Goal: Task Accomplishment & Management: Use online tool/utility

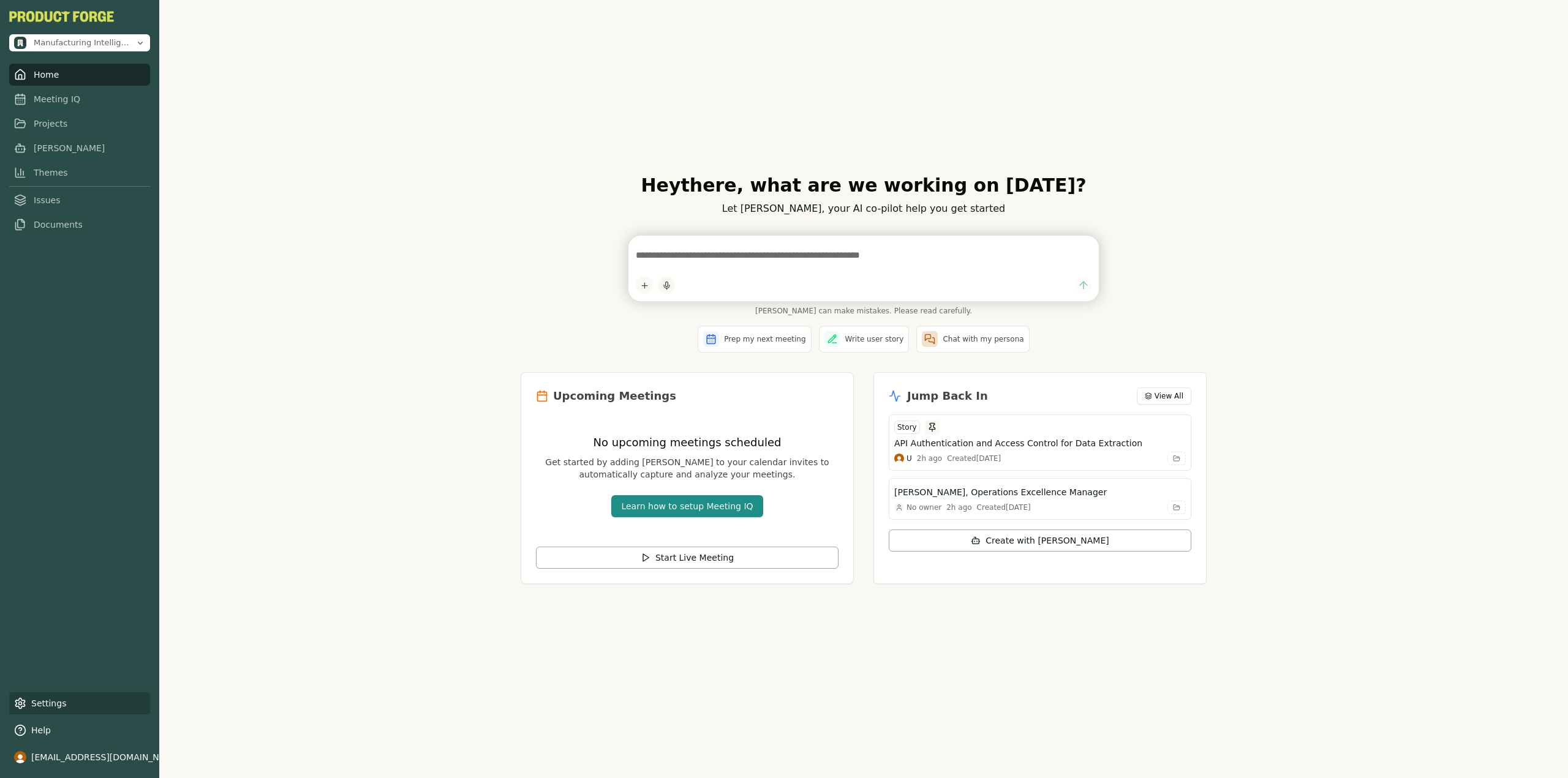
click at [68, 703] on link "Settings" at bounding box center [79, 703] width 141 height 22
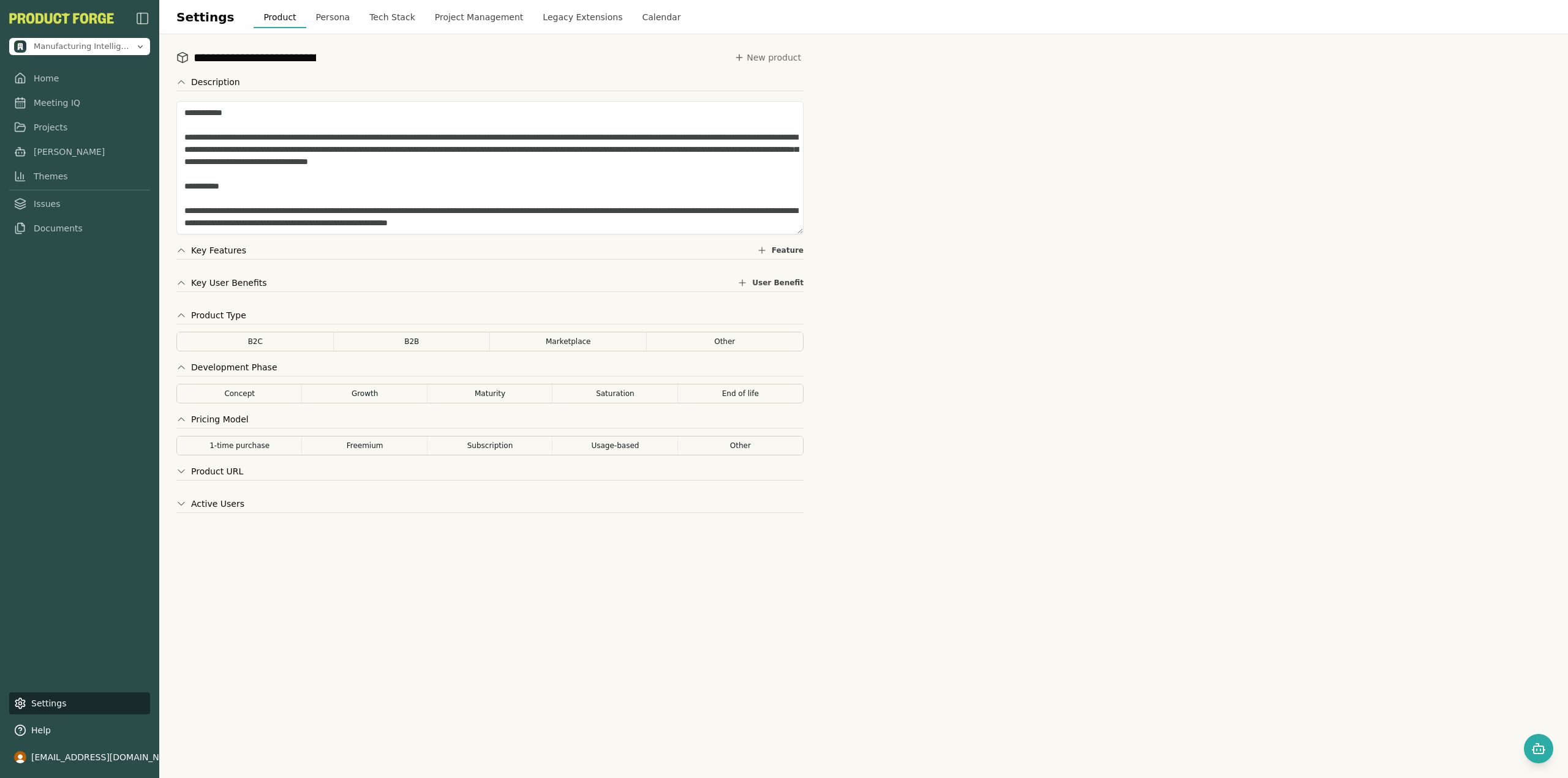
click at [455, 14] on button "Project Management" at bounding box center [479, 17] width 109 height 22
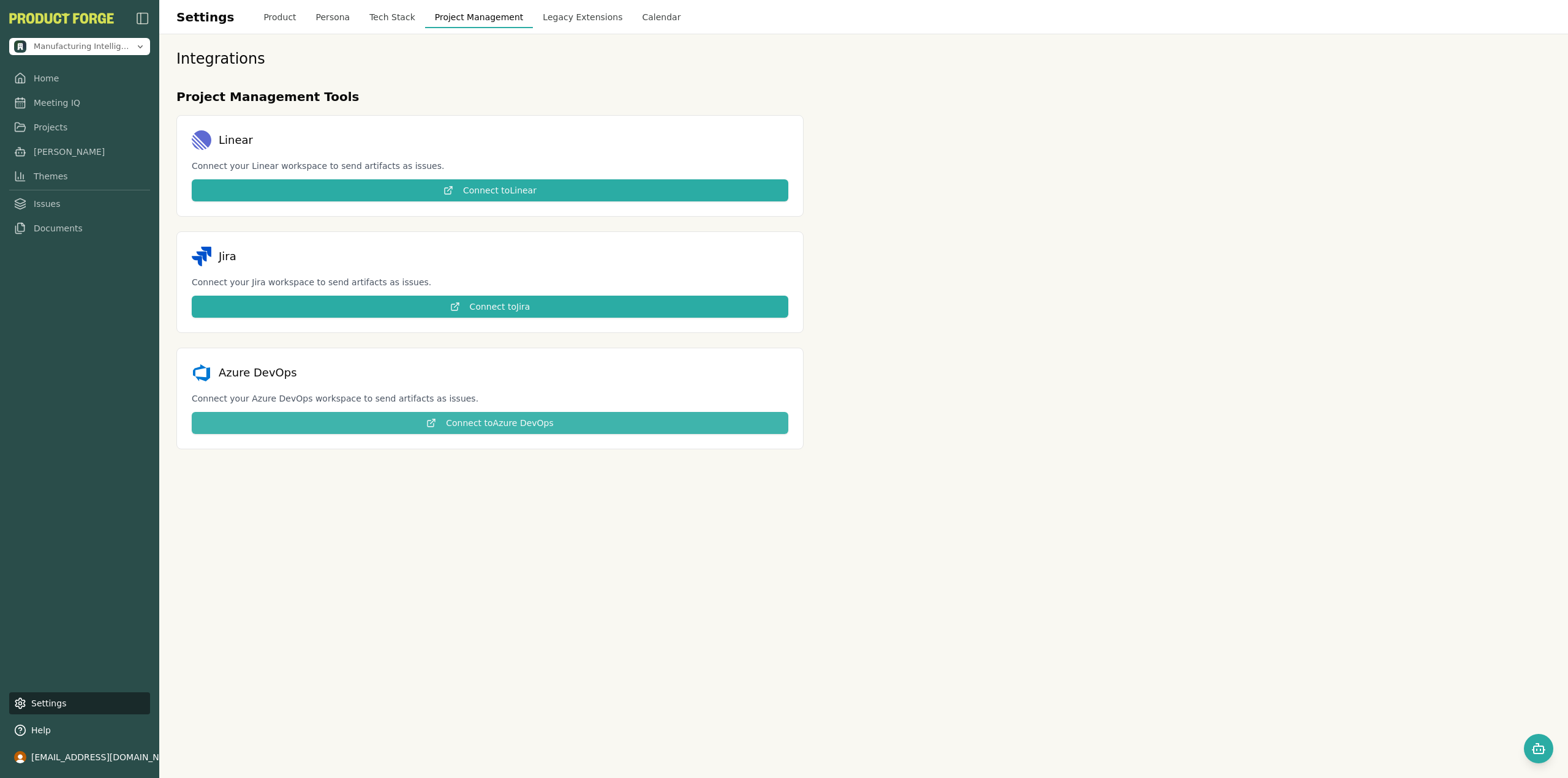
click at [465, 425] on button "Connect to Azure DevOps" at bounding box center [490, 423] width 597 height 22
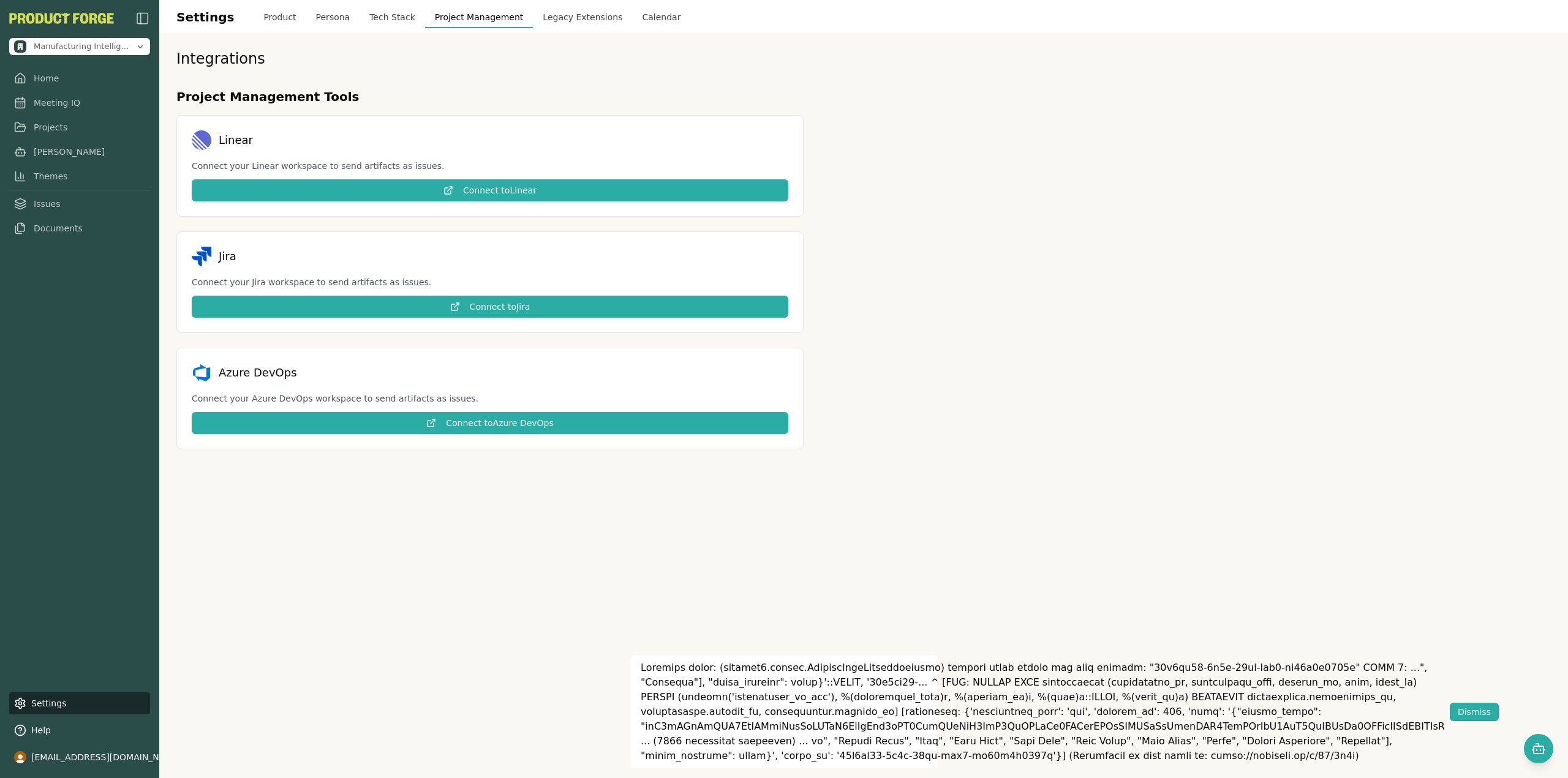
click at [938, 702] on div "Dismiss" at bounding box center [784, 712] width 306 height 113
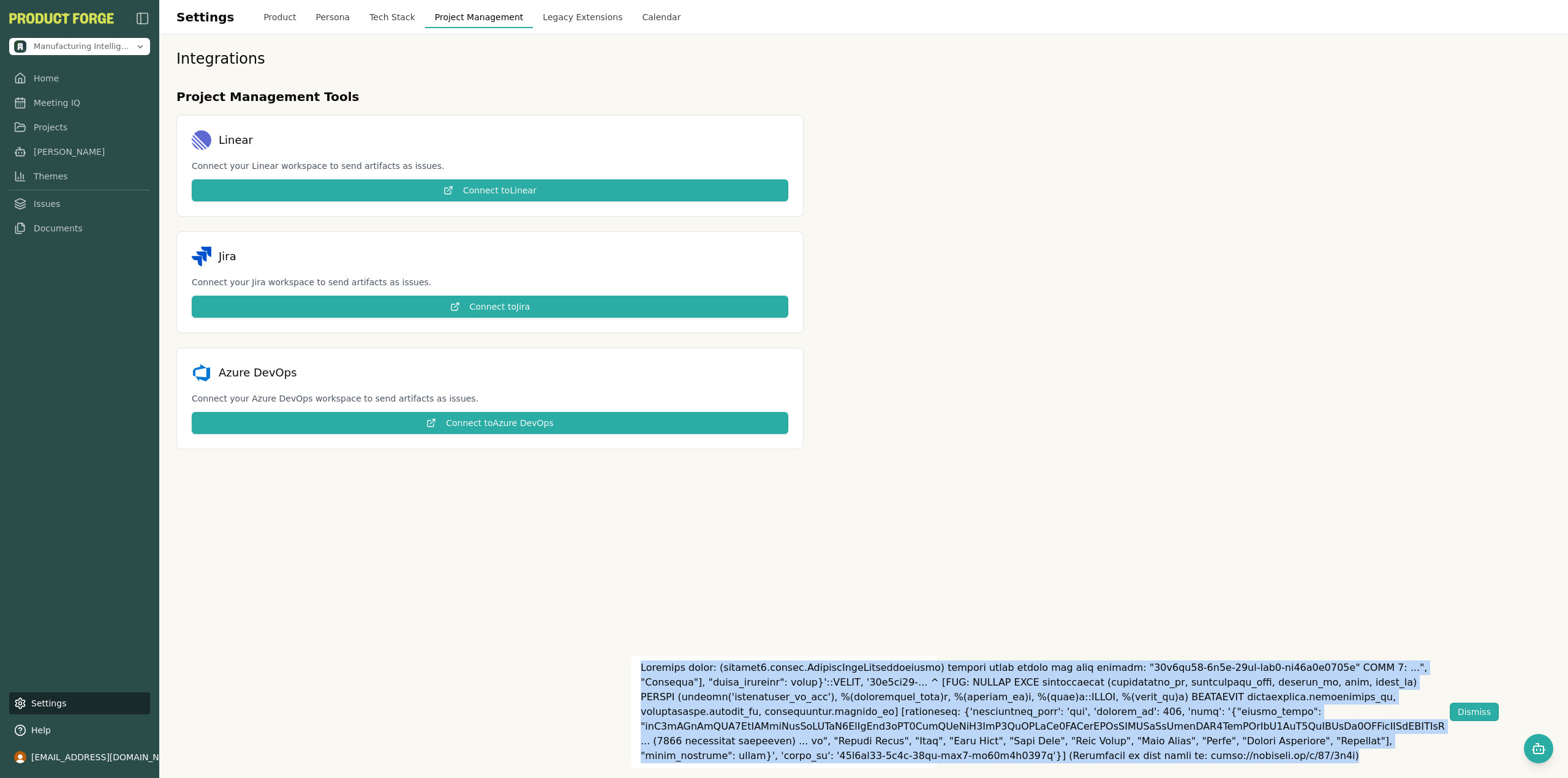
drag, startPoint x: 639, startPoint y: 667, endPoint x: 1272, endPoint y: 755, distance: 639.1
click at [938, 755] on div "Dismiss" at bounding box center [784, 712] width 306 height 113
copy div "Database error: (psycopg2.errors.InvalidTextRepresentation) invalid input synta…"
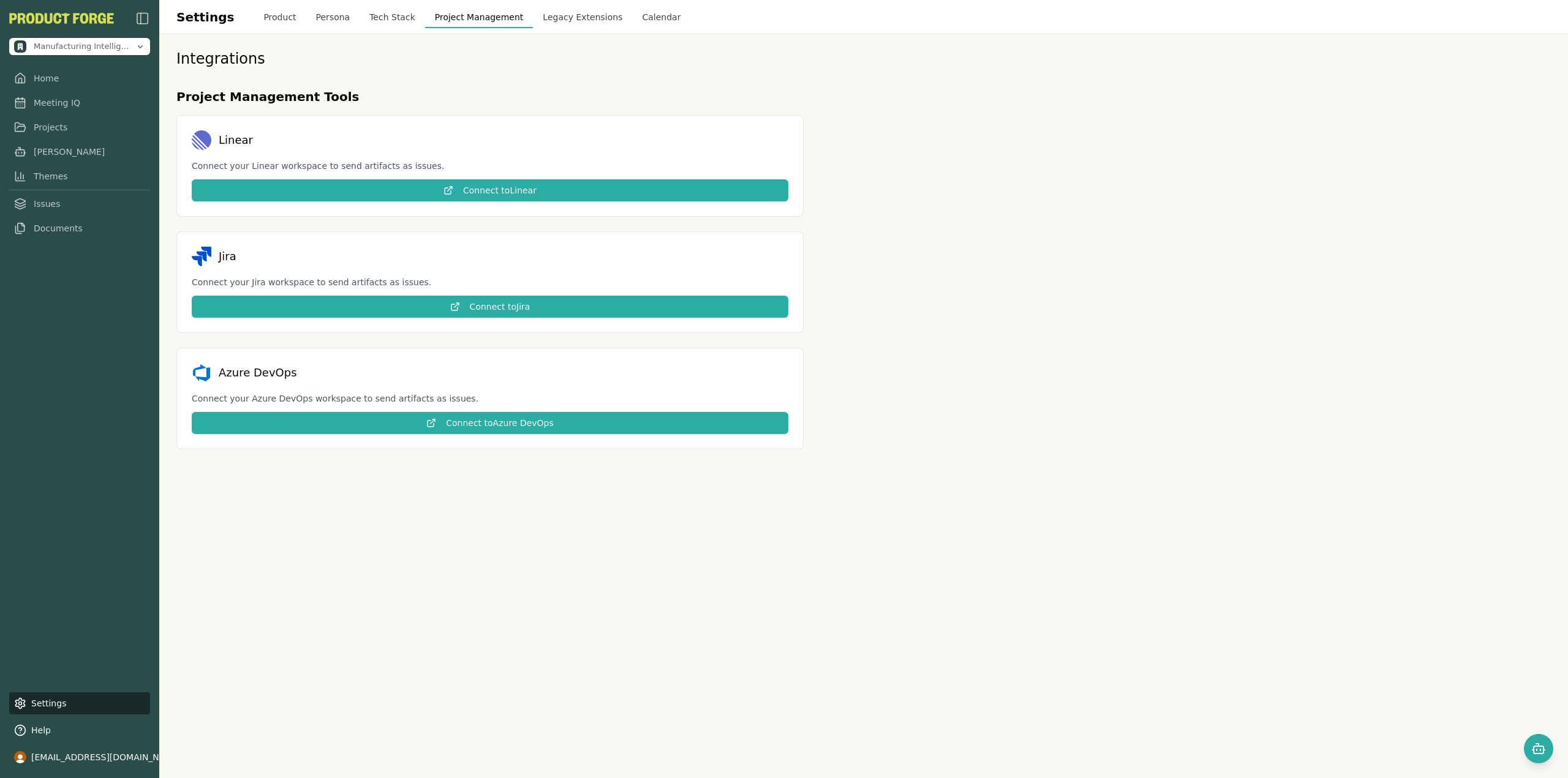
click at [1214, 581] on div "Integrations Project Management Tools Linear Connect your Linear workspace to s…" at bounding box center [863, 406] width 1409 height 744
